Goal: Obtain resource: Obtain resource

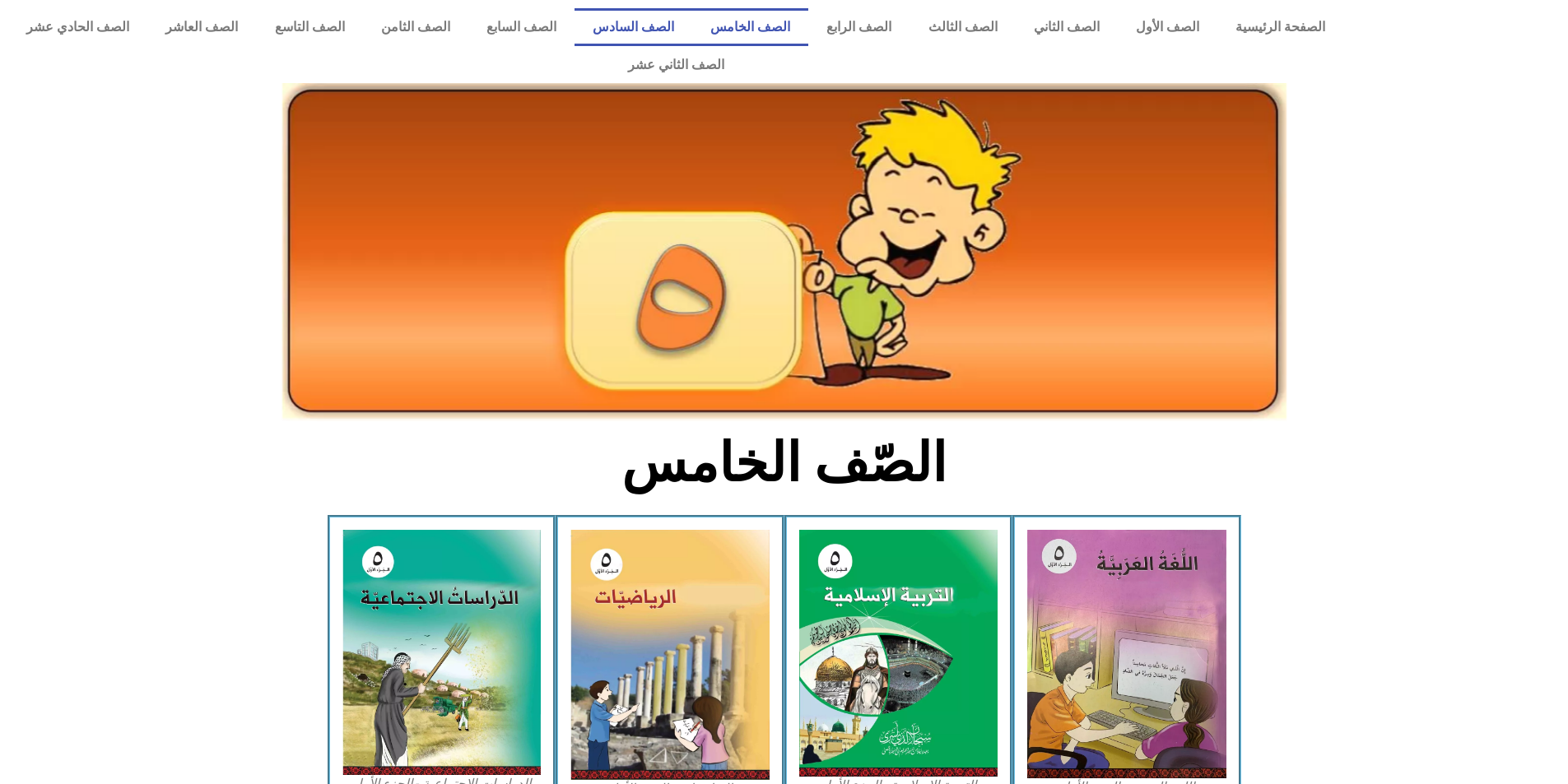
click at [692, 30] on link "الصف السادس" at bounding box center [634, 27] width 118 height 38
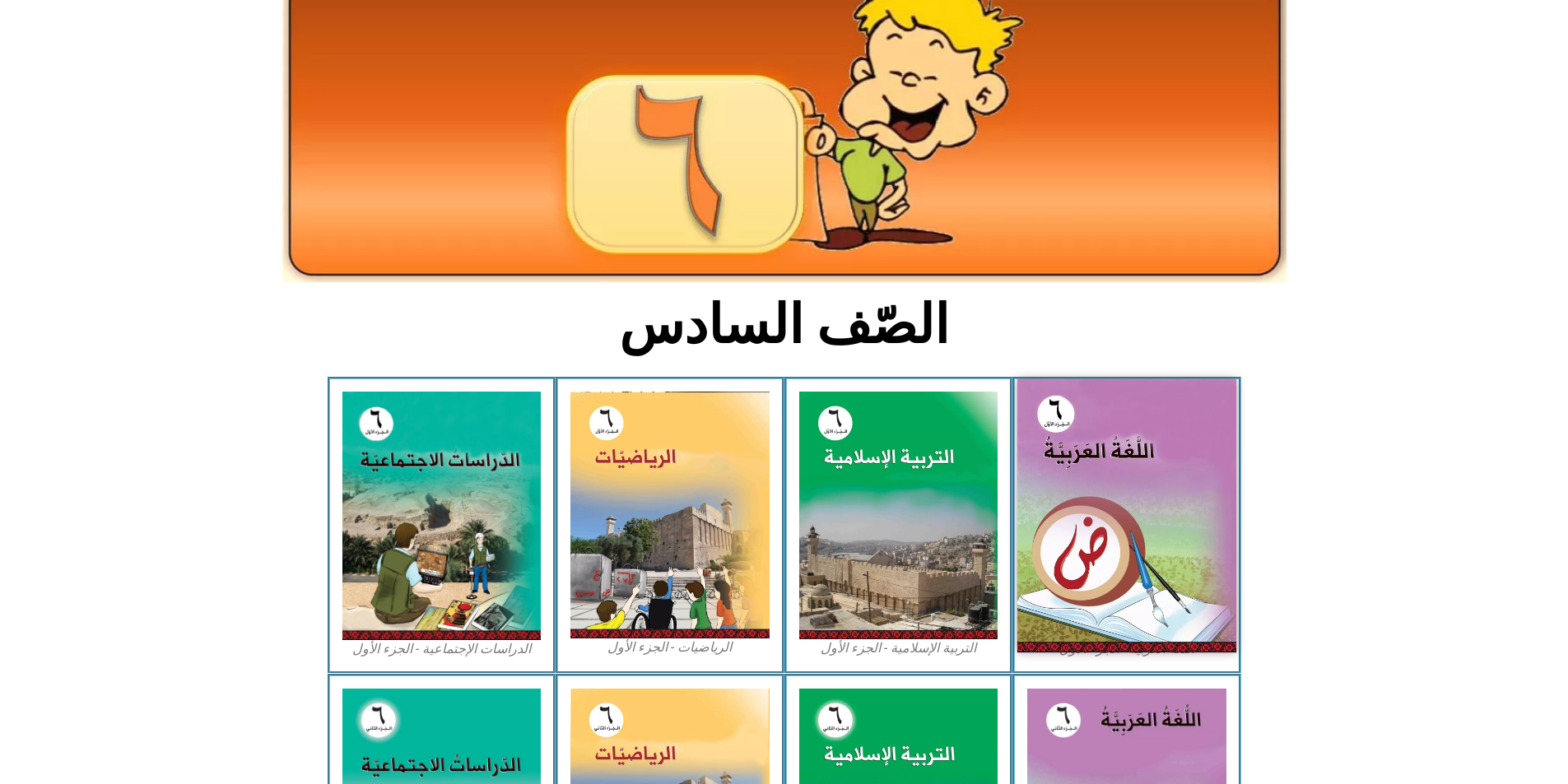
scroll to position [165, 0]
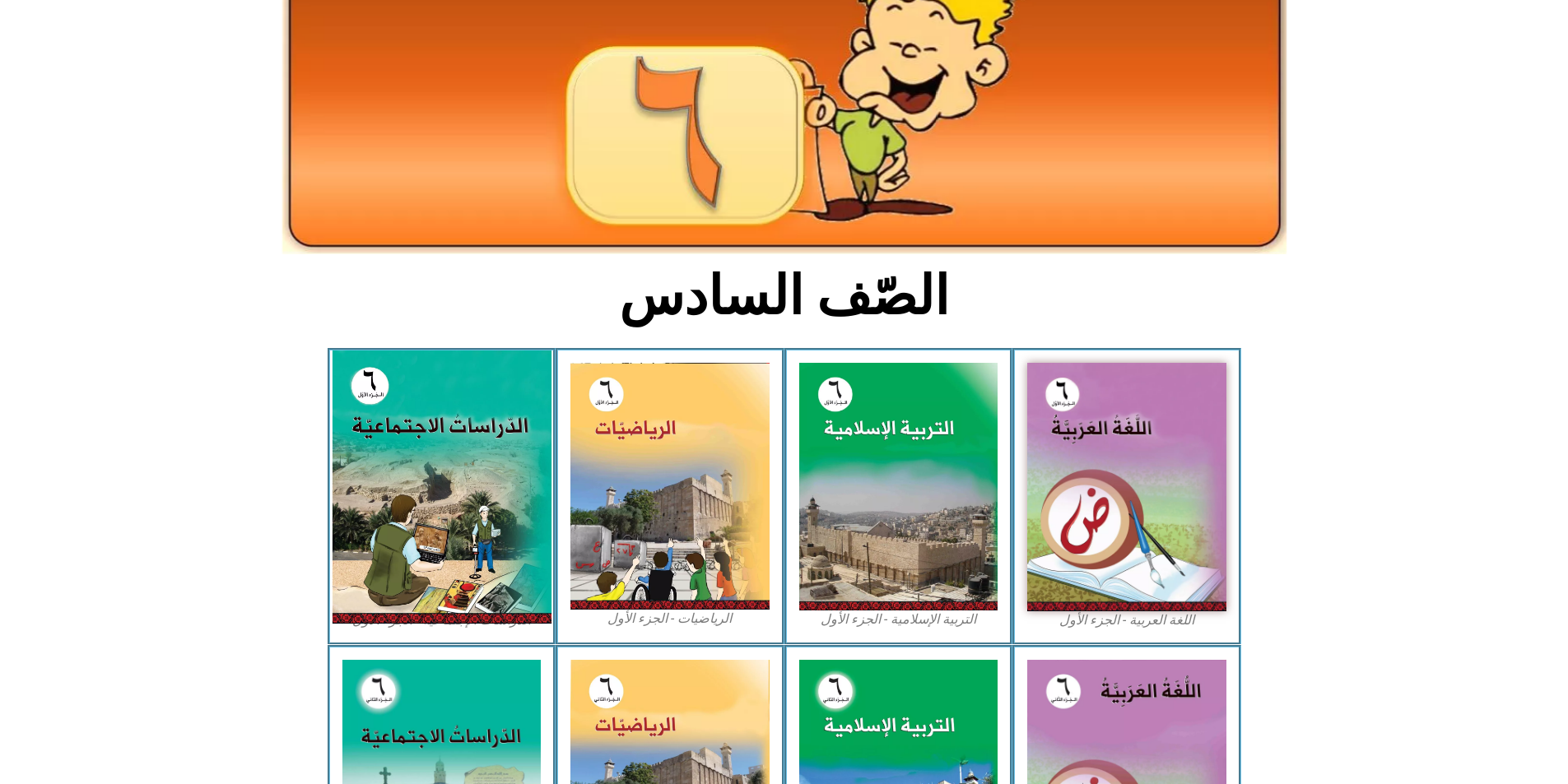
click at [437, 497] on img at bounding box center [441, 487] width 219 height 273
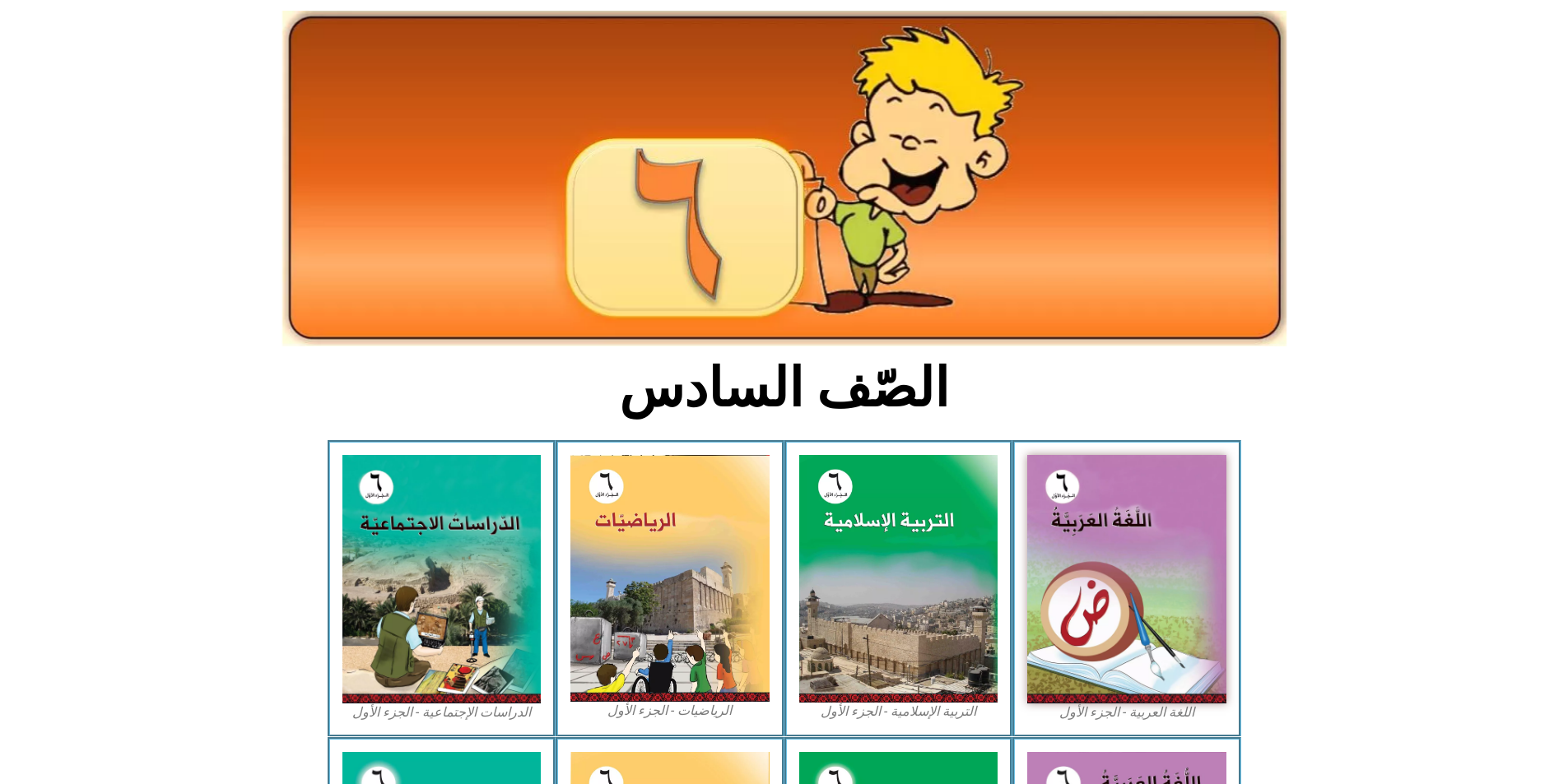
scroll to position [0, 0]
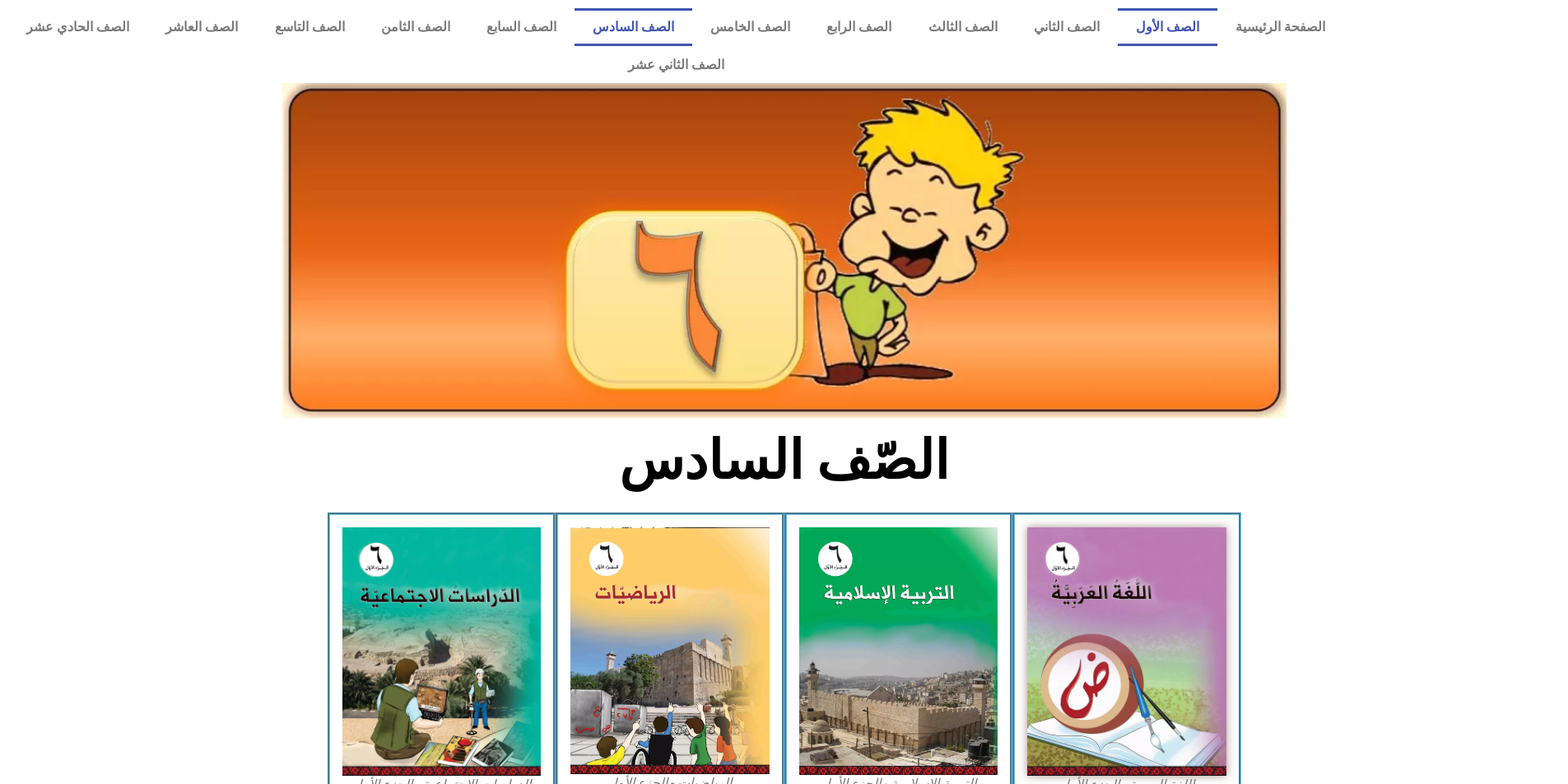
click at [1209, 39] on link "الصف الأول" at bounding box center [1168, 27] width 99 height 38
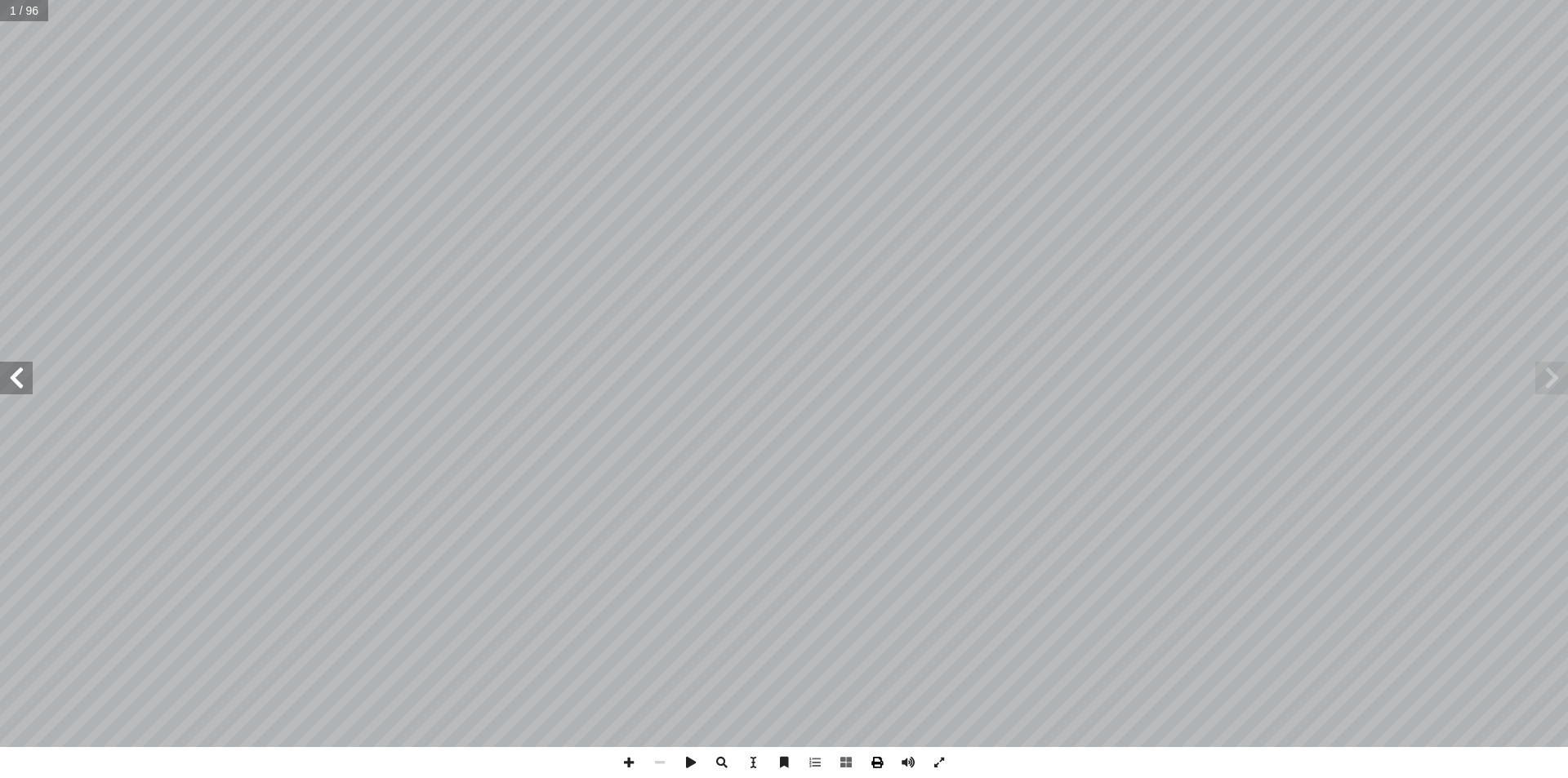
click at [869, 763] on span at bounding box center [877, 762] width 31 height 31
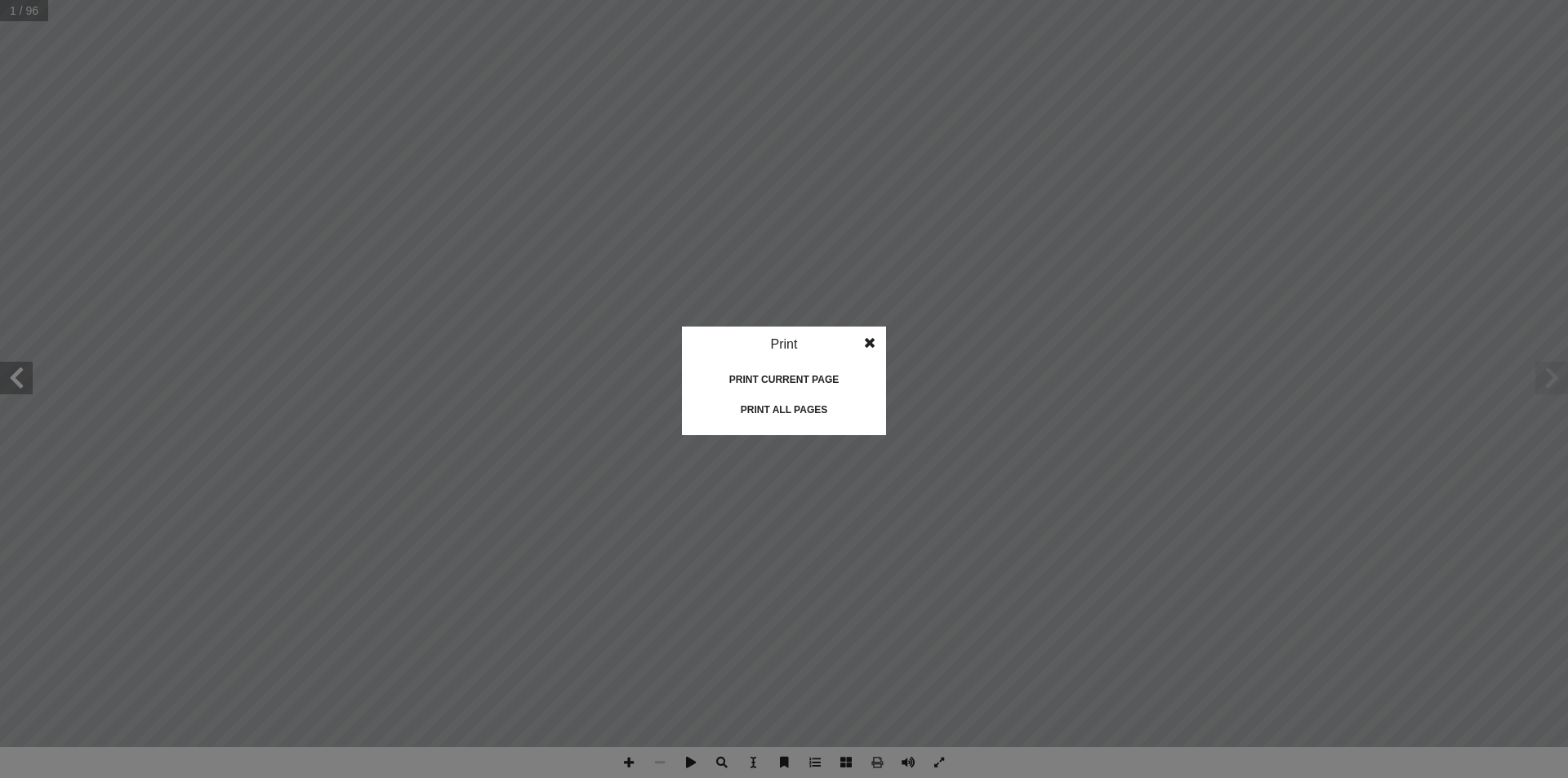
click at [812, 411] on div "Print all pages" at bounding box center [784, 410] width 164 height 26
click at [953, 187] on idv "Print Print current page Print left page Print right page Print all pages" at bounding box center [784, 389] width 1568 height 778
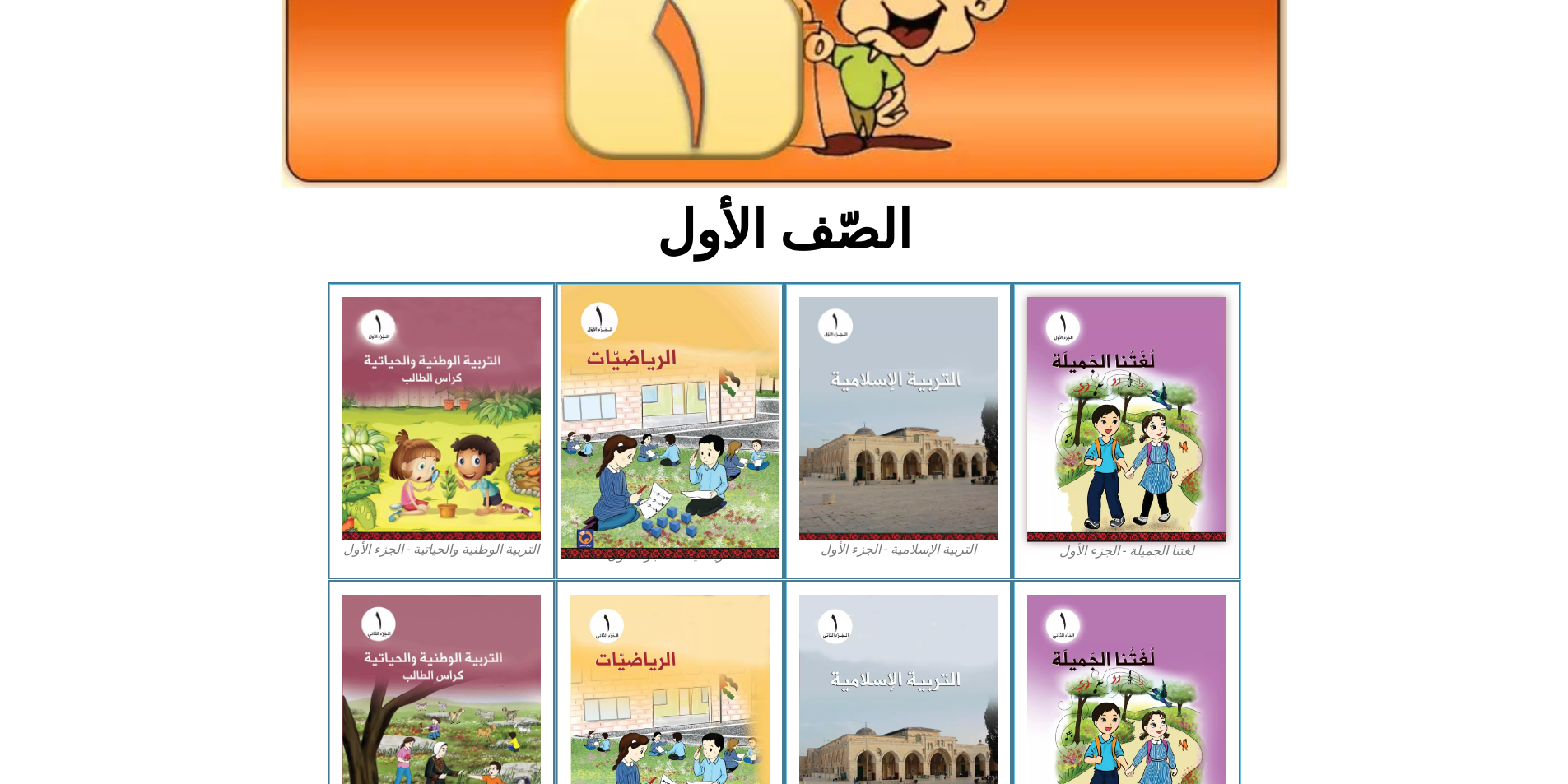
scroll to position [247, 0]
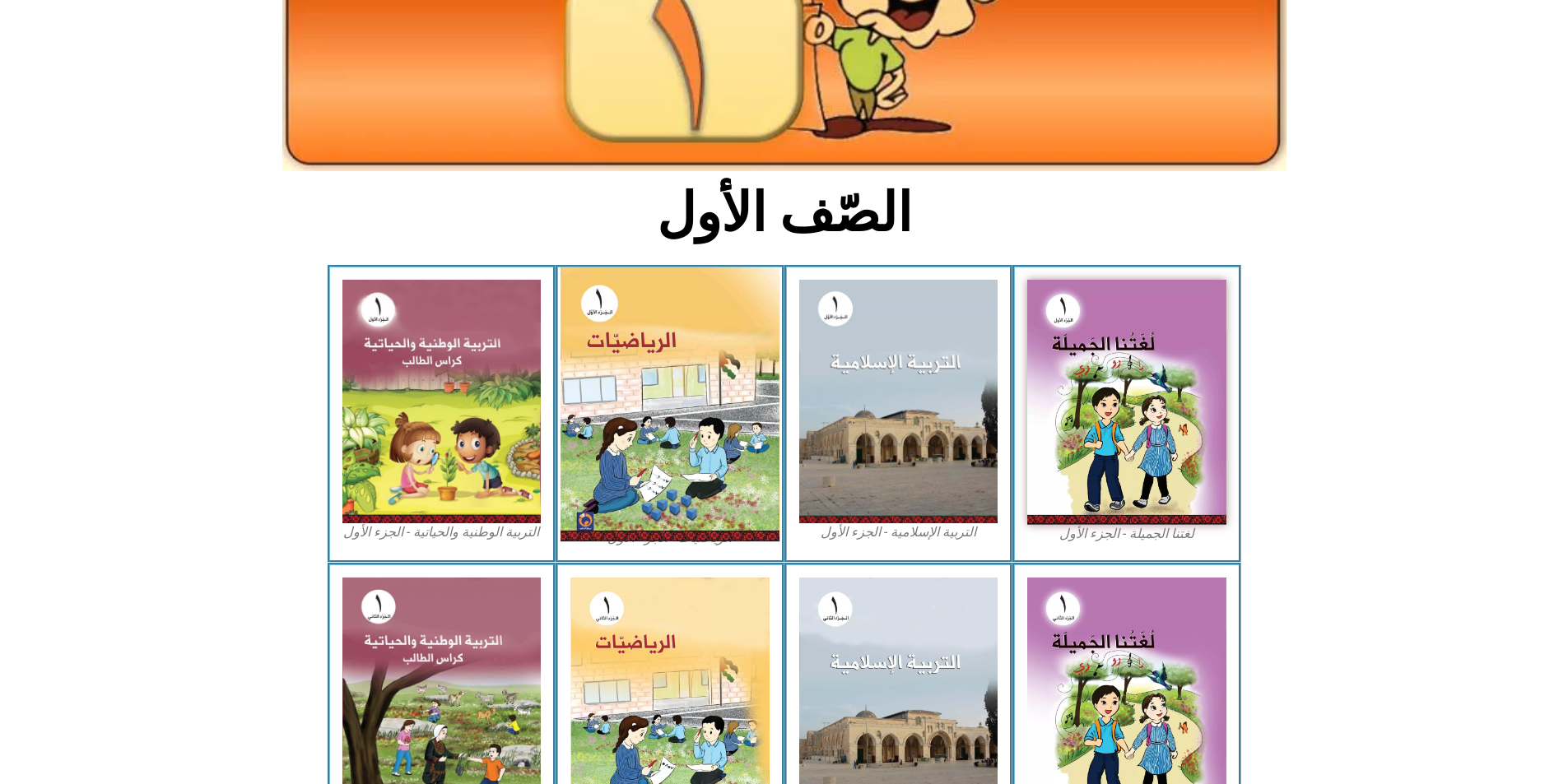
click at [645, 359] on img at bounding box center [670, 404] width 219 height 274
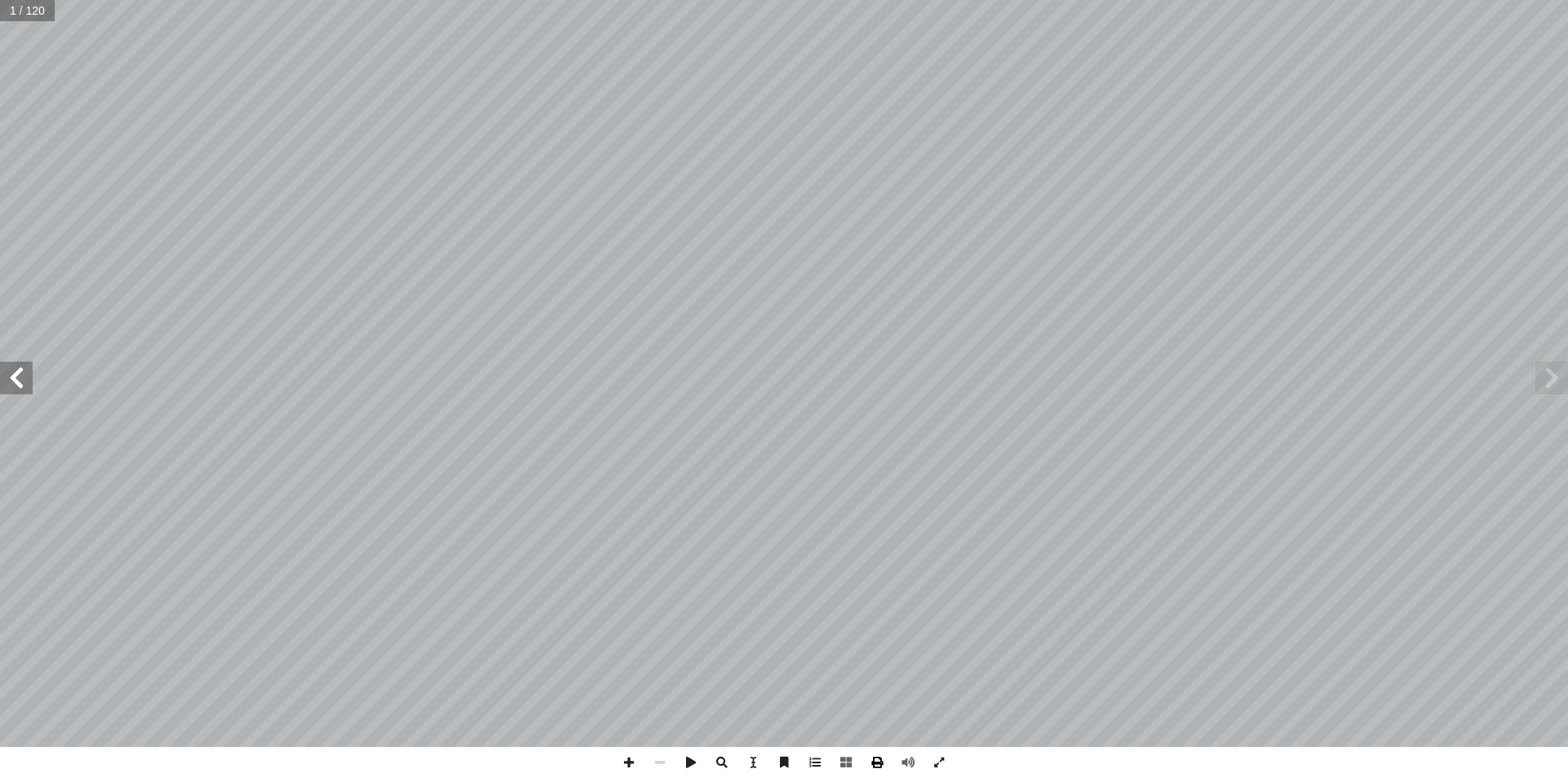
click at [880, 768] on span at bounding box center [877, 762] width 31 height 31
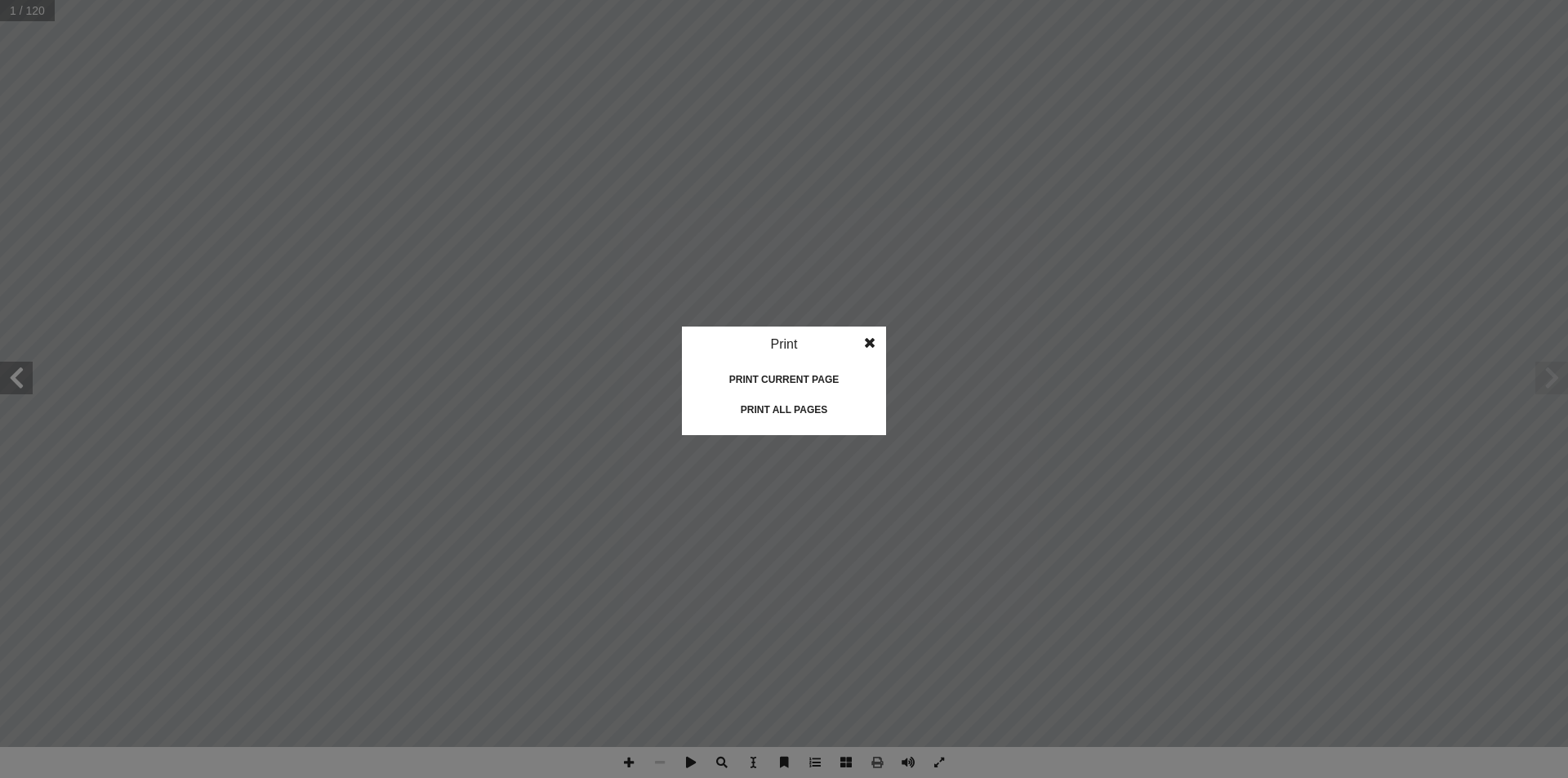
click at [791, 408] on div "Print all pages" at bounding box center [784, 410] width 164 height 26
